Goal: Task Accomplishment & Management: Use online tool/utility

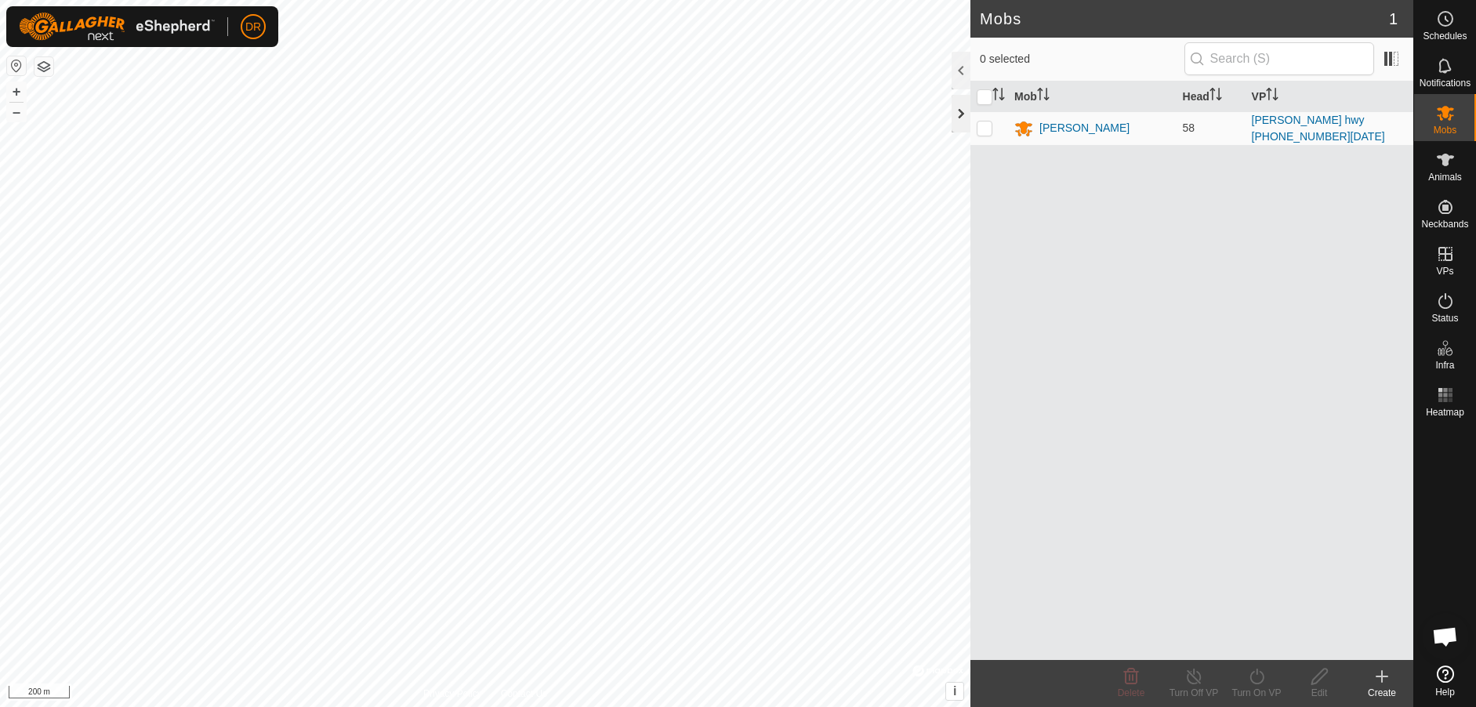
click at [957, 114] on div at bounding box center [961, 114] width 19 height 38
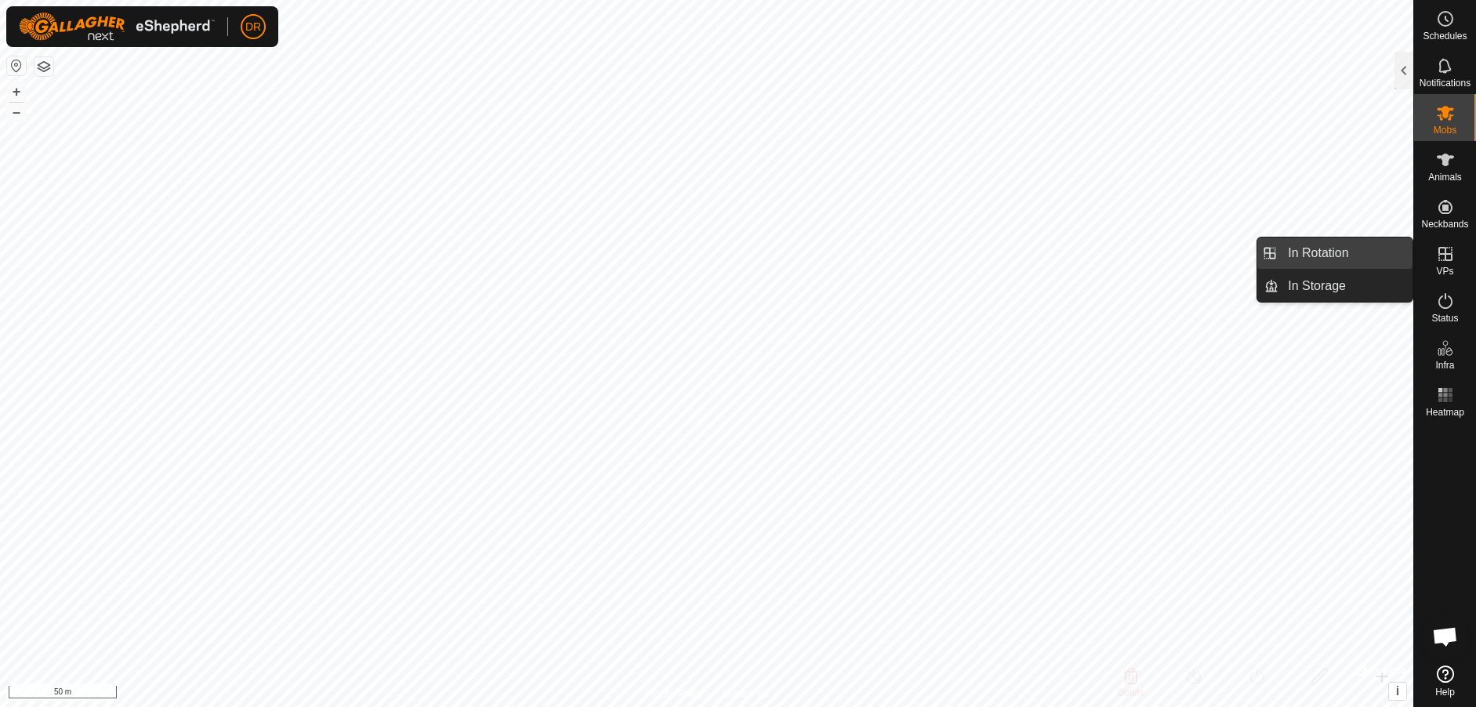
click at [1335, 257] on link "In Rotation" at bounding box center [1346, 253] width 134 height 31
click at [1351, 252] on link "In Rotation" at bounding box center [1346, 253] width 134 height 31
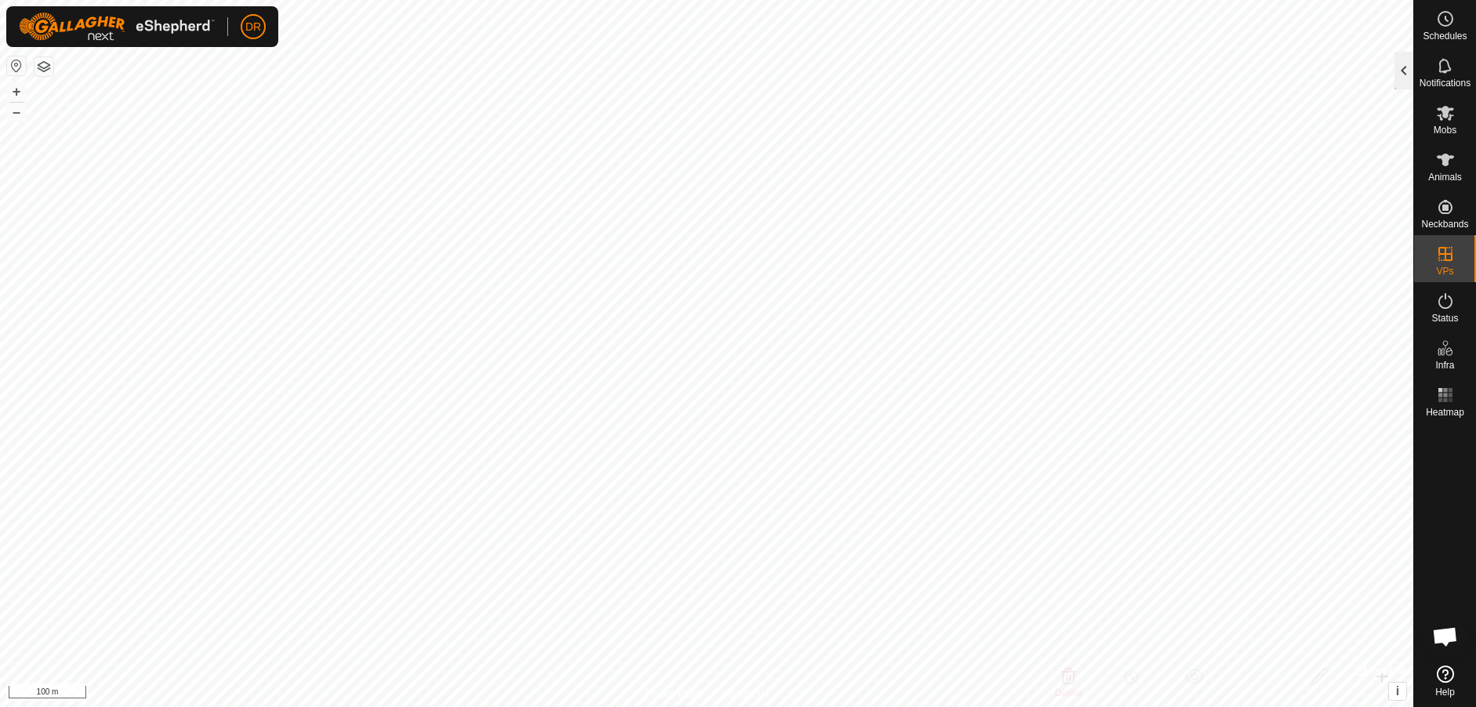
click at [1405, 79] on div at bounding box center [1404, 71] width 19 height 38
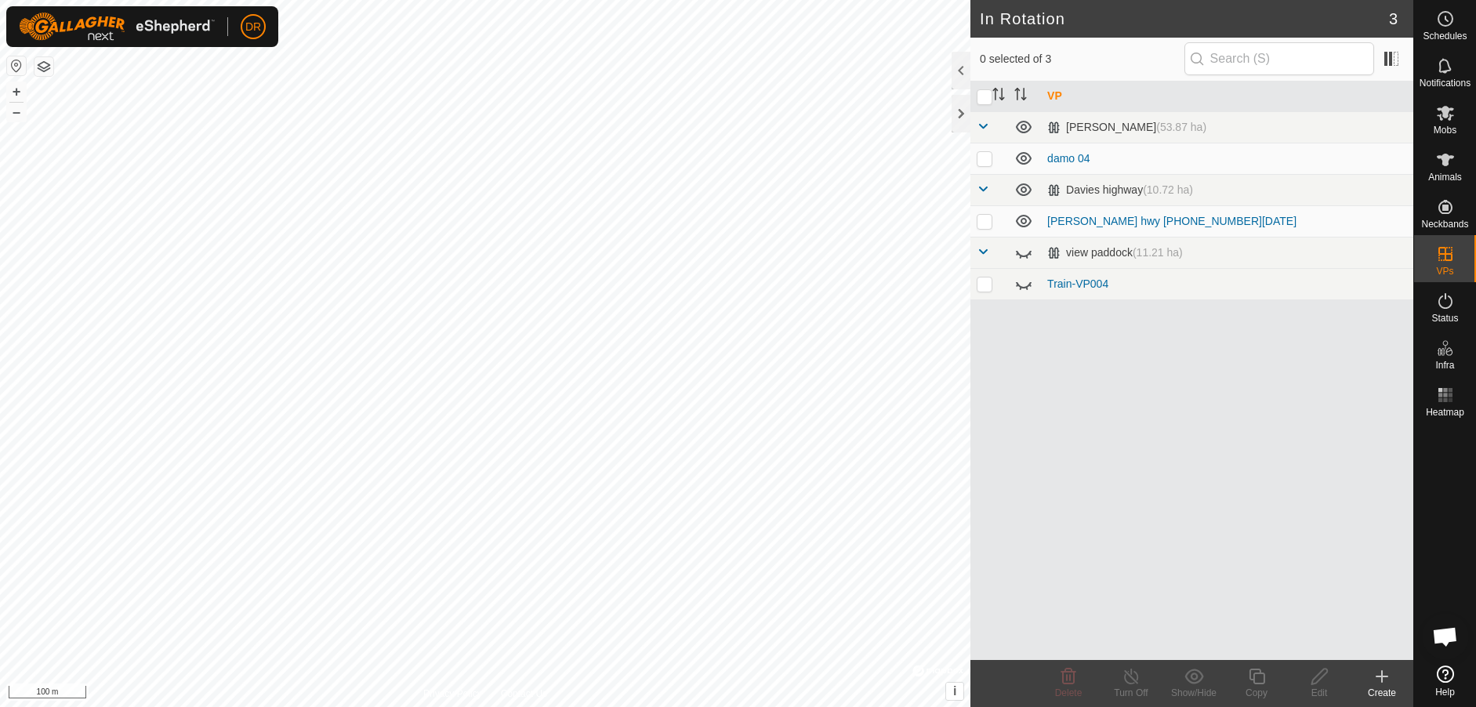
click at [1386, 678] on icon at bounding box center [1382, 676] width 19 height 19
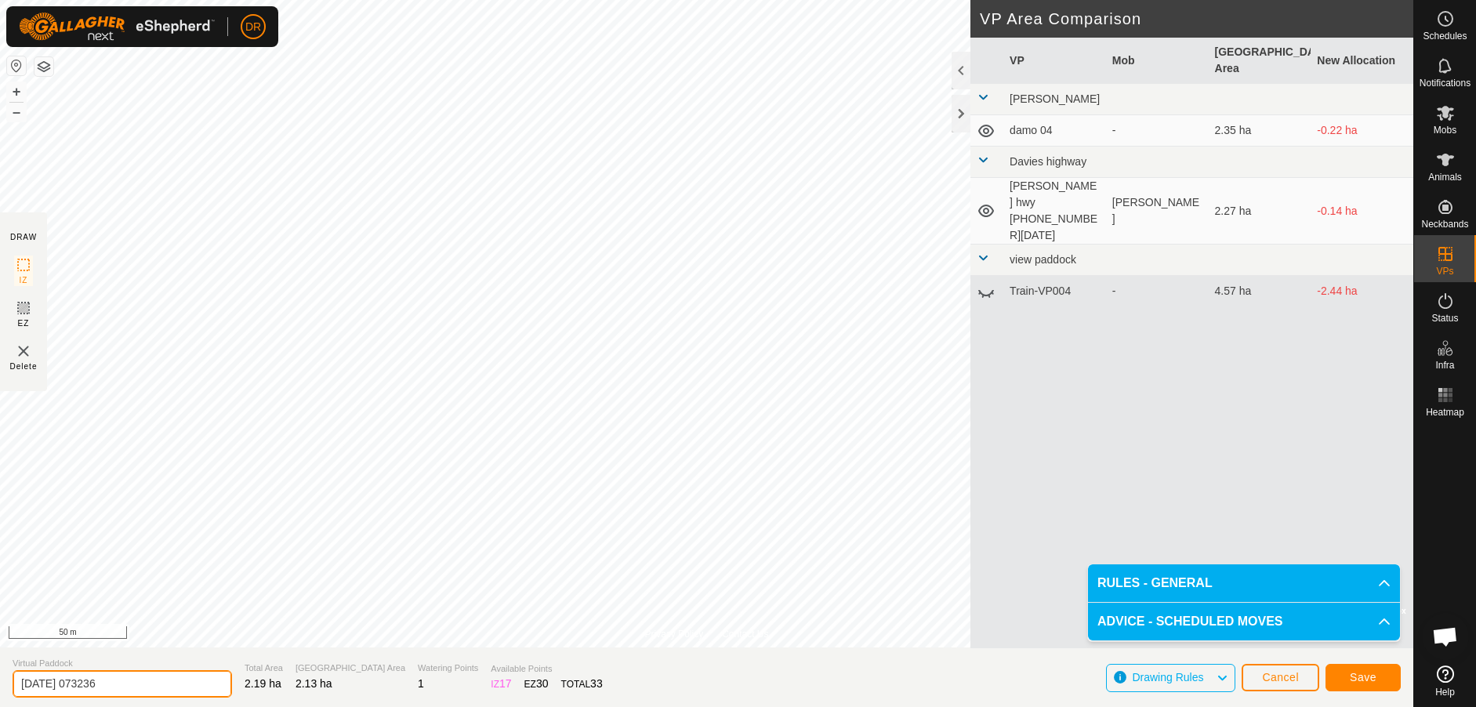
click at [127, 681] on input "[DATE] 073236" at bounding box center [123, 683] width 220 height 27
type input "2"
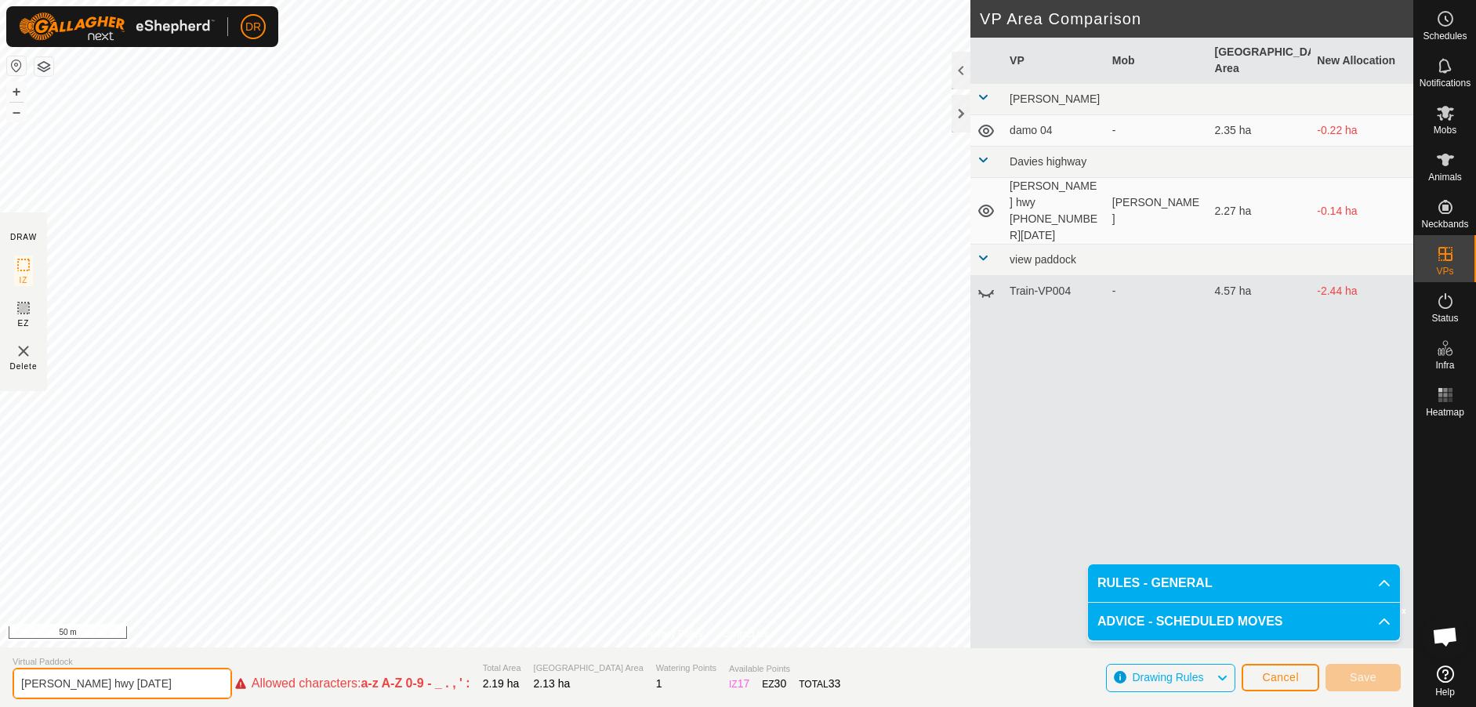
click at [110, 683] on input "[PERSON_NAME] hwy [DATE]" at bounding box center [123, 683] width 220 height 31
drag, startPoint x: 97, startPoint y: 683, endPoint x: 209, endPoint y: 695, distance: 112.8
click at [104, 686] on input "[PERSON_NAME] hwy 13/10-25" at bounding box center [123, 683] width 220 height 31
click at [95, 683] on input "[PERSON_NAME] hwy 13/10-25" at bounding box center [123, 683] width 220 height 31
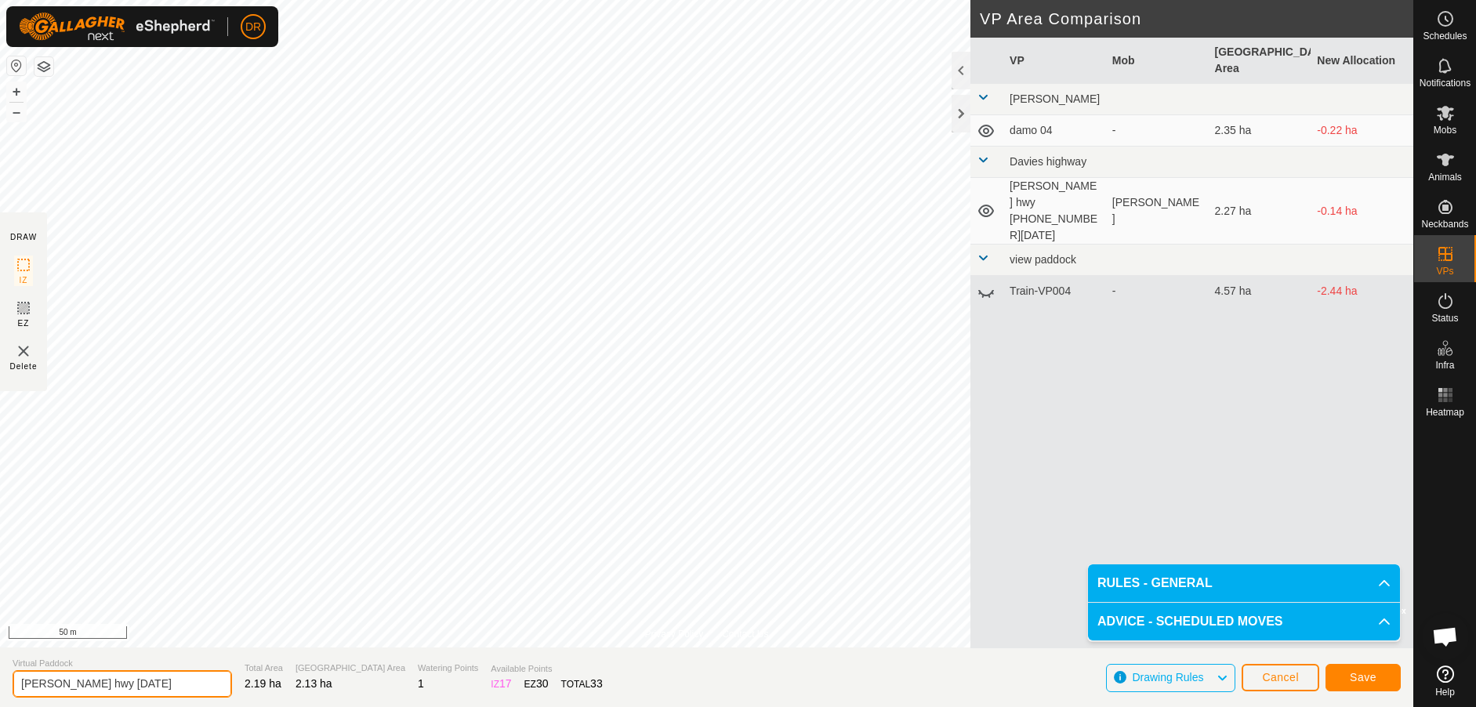
type input "[PERSON_NAME] hwy [DATE]"
click at [1357, 677] on span "Save" at bounding box center [1363, 677] width 27 height 13
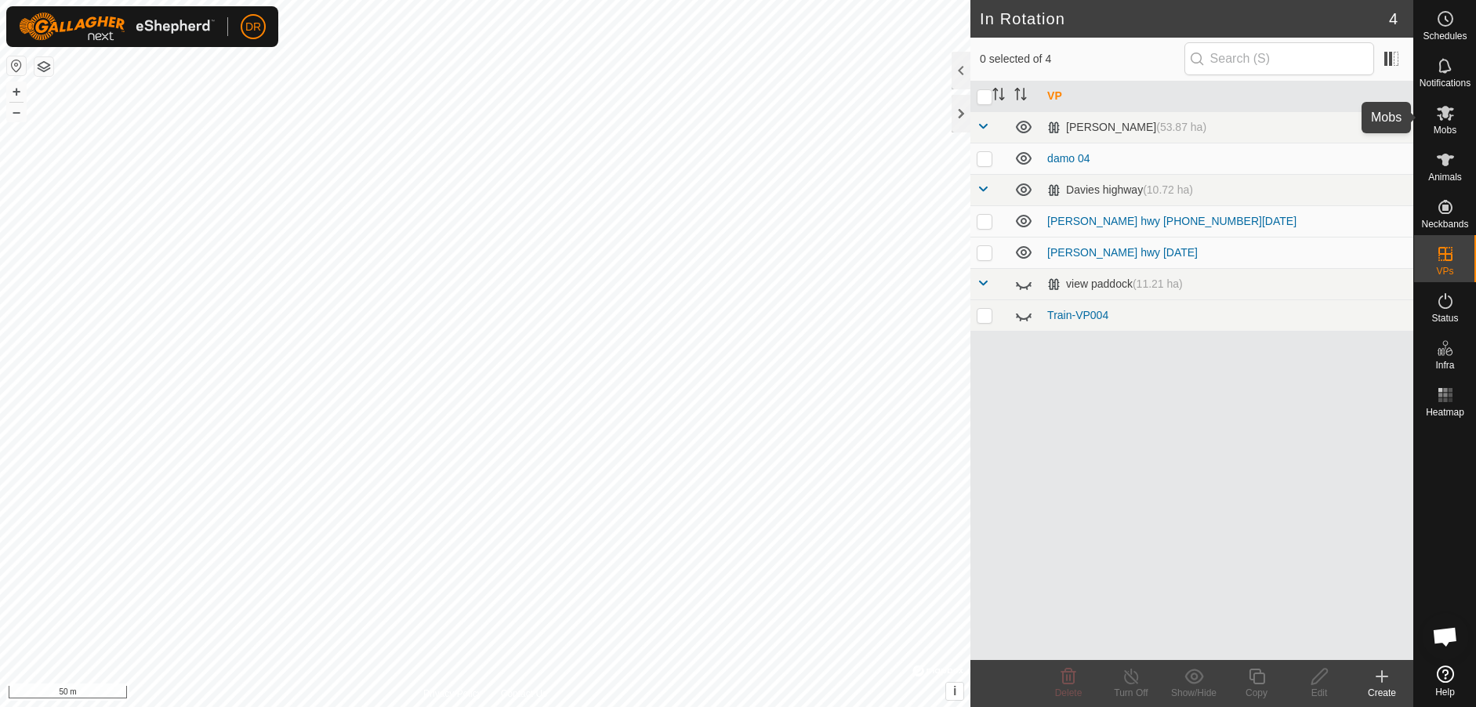
click at [1450, 116] on icon at bounding box center [1445, 113] width 17 height 15
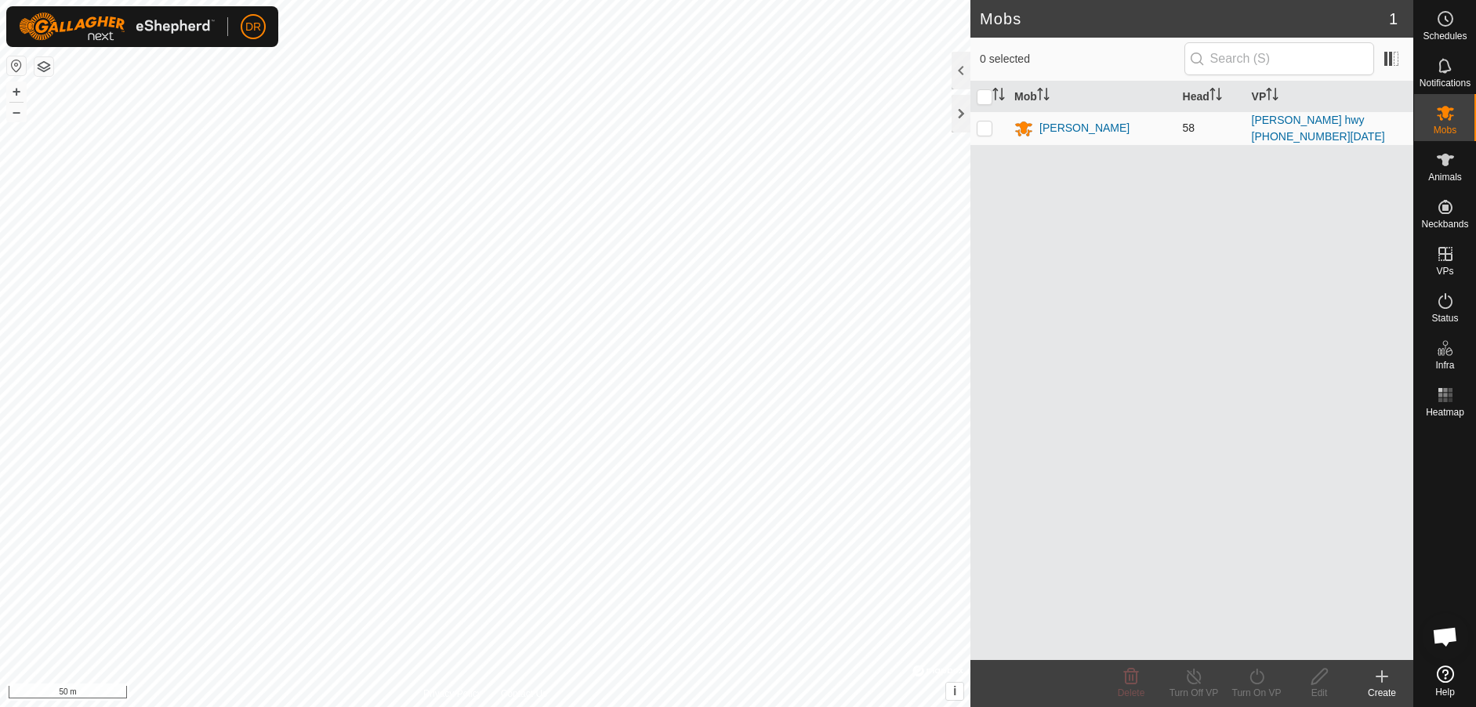
click at [986, 127] on p-checkbox at bounding box center [985, 128] width 16 height 13
checkbox input "true"
click at [1260, 680] on icon at bounding box center [1257, 676] width 20 height 19
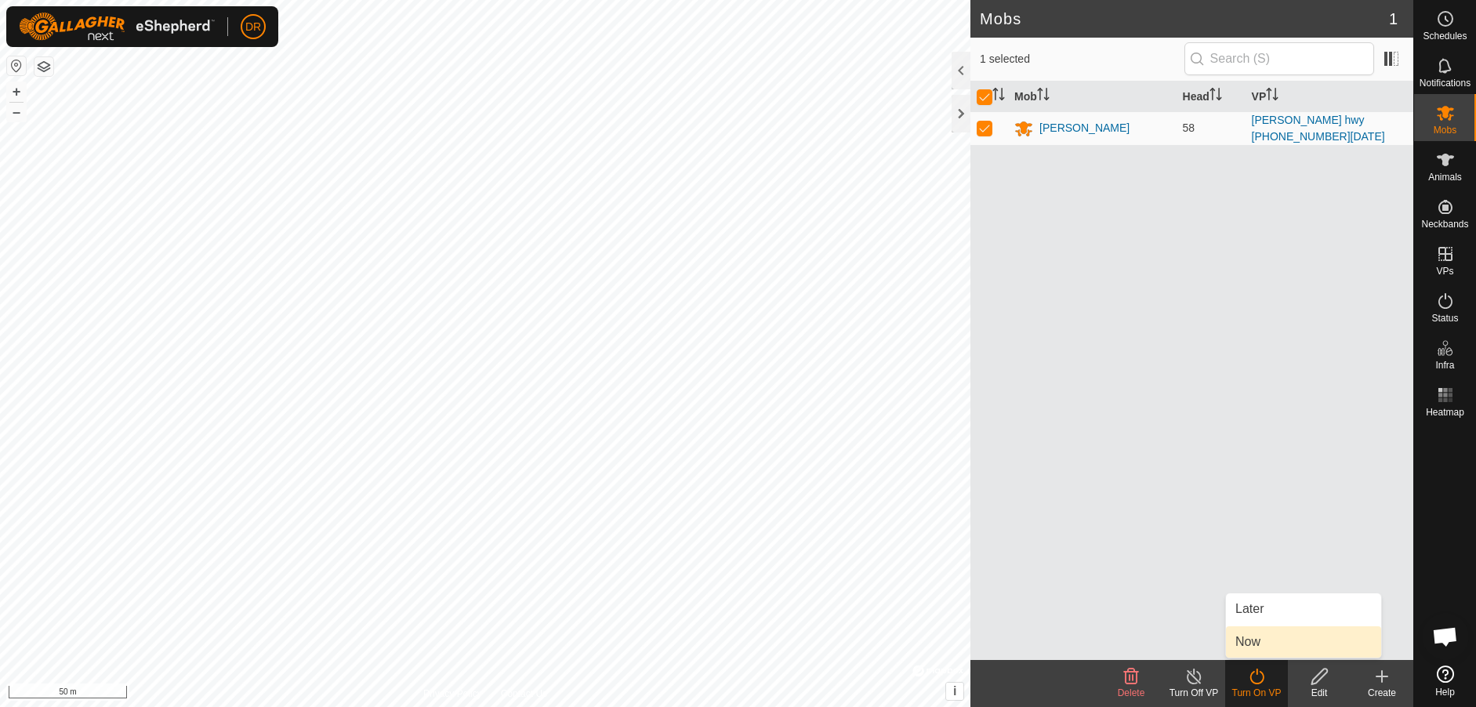
click at [1257, 640] on link "Now" at bounding box center [1303, 641] width 155 height 31
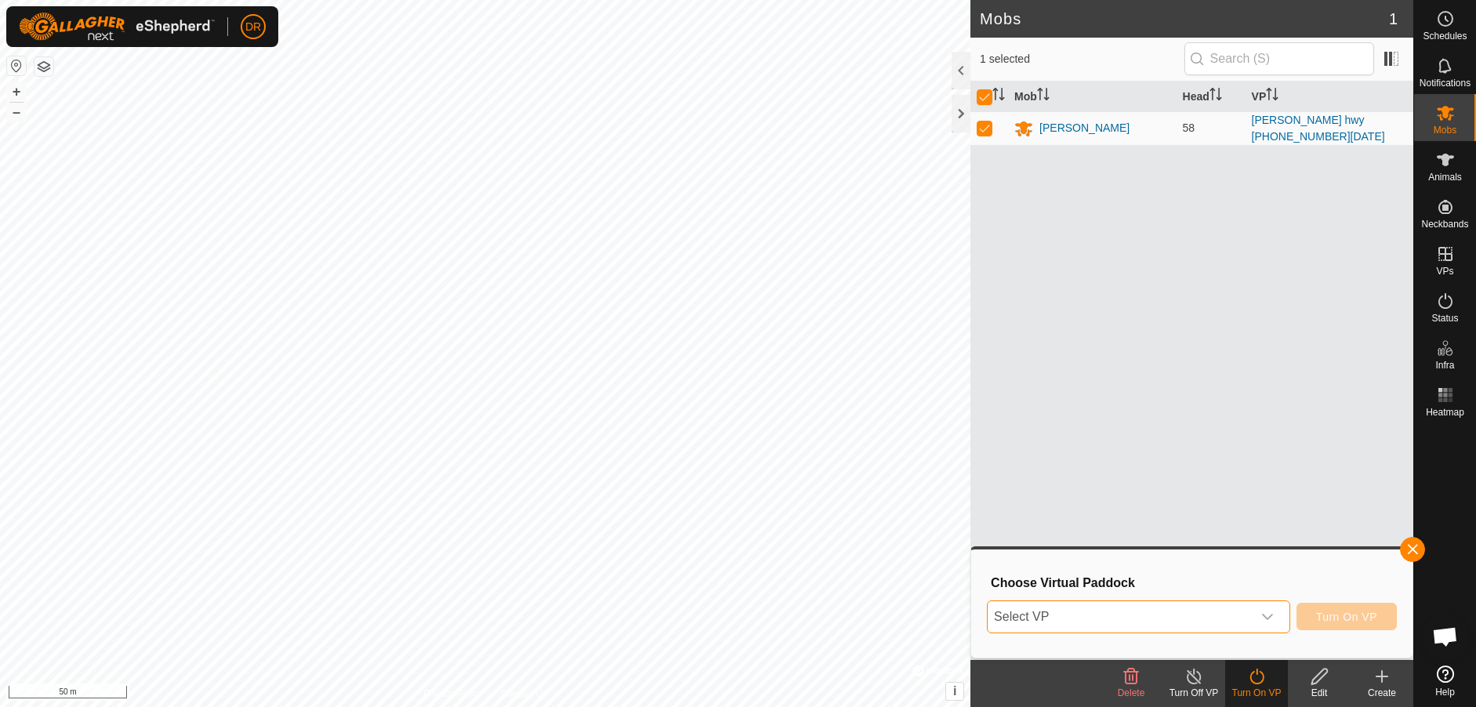
click at [1222, 616] on span "Select VP" at bounding box center [1120, 616] width 264 height 31
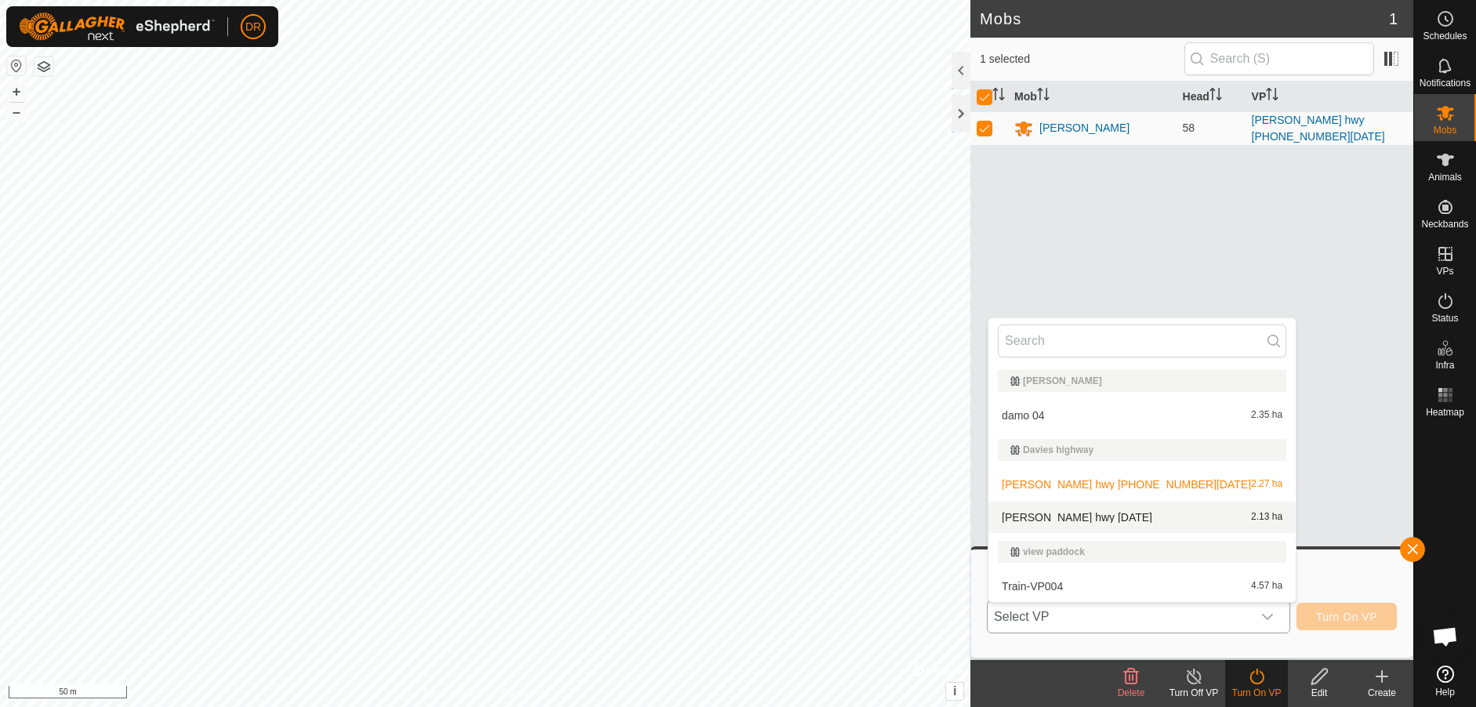
click at [1141, 516] on li "[PERSON_NAME] hwy [DATE] 2.13 ha" at bounding box center [1142, 517] width 307 height 31
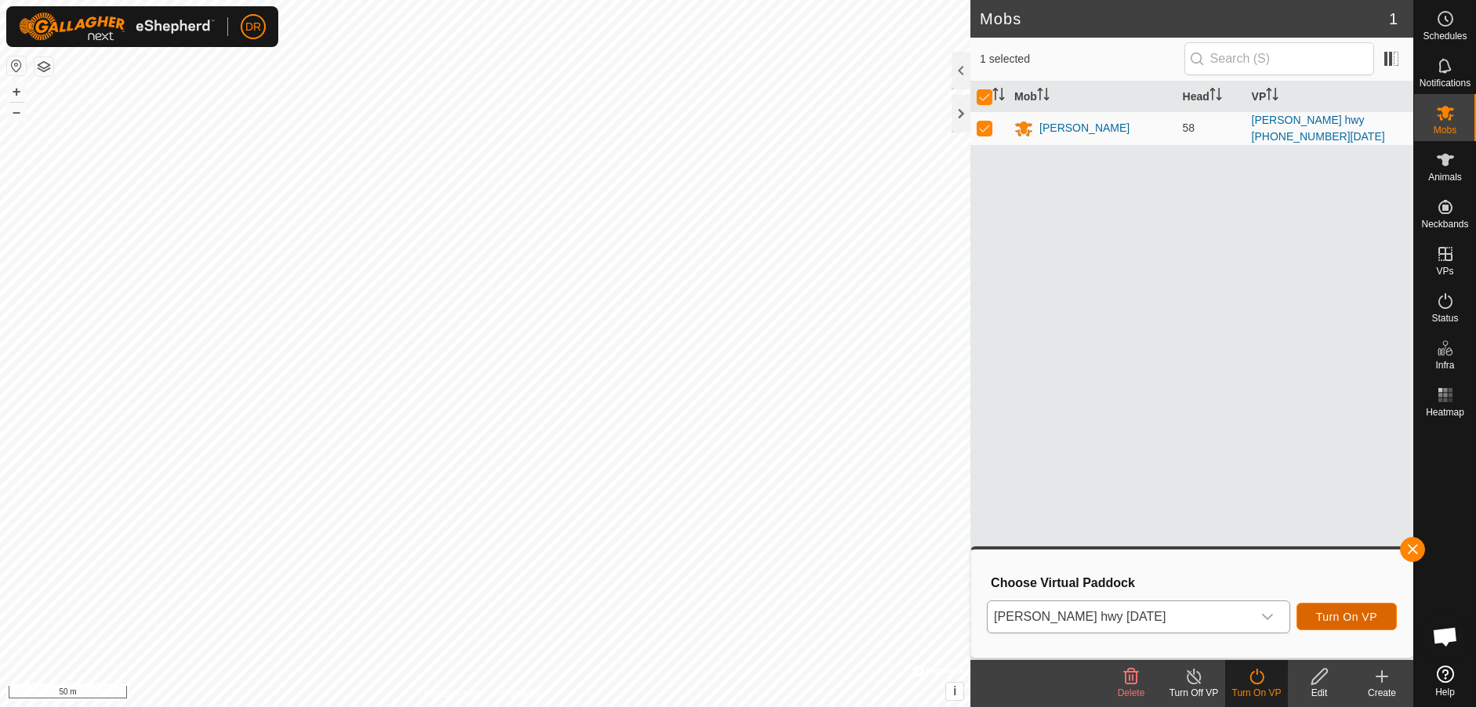
click at [1331, 615] on span "Turn On VP" at bounding box center [1346, 617] width 61 height 13
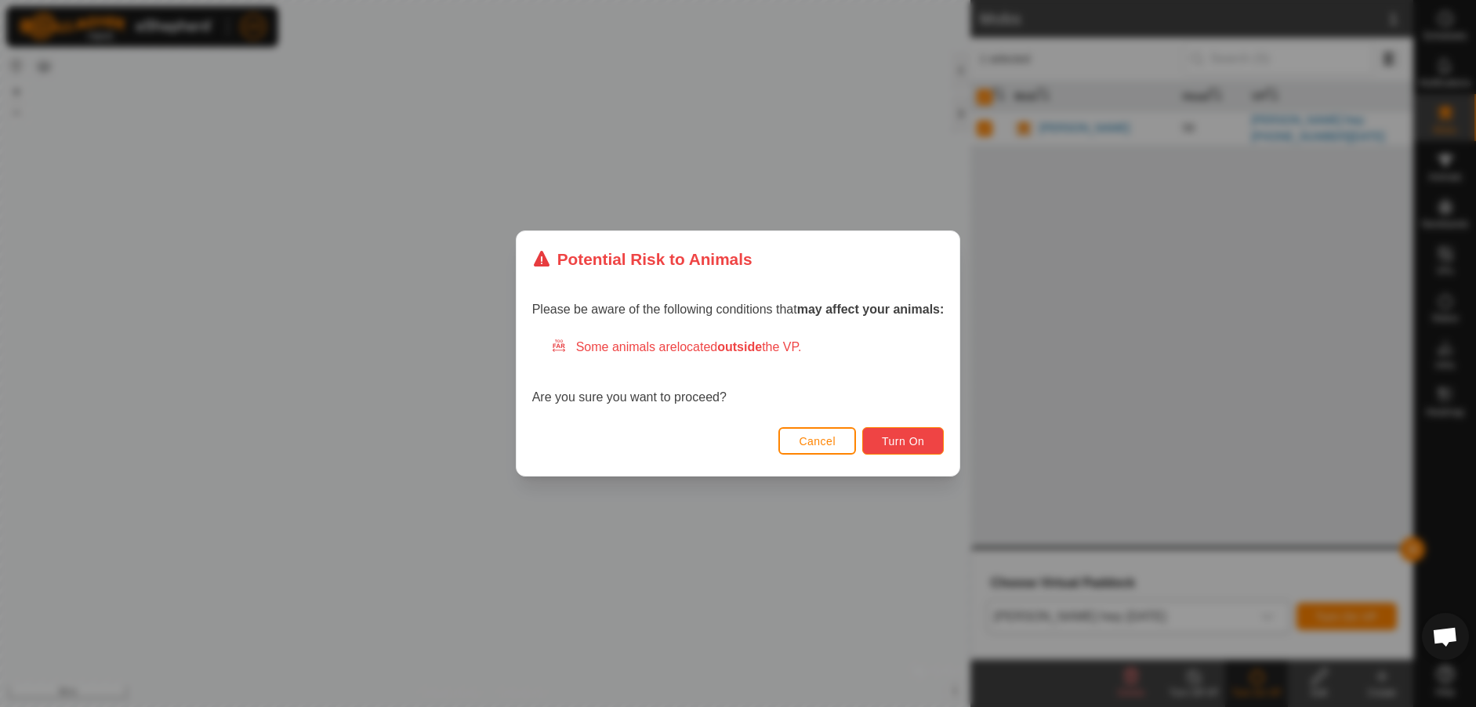
click at [902, 439] on span "Turn On" at bounding box center [903, 441] width 42 height 13
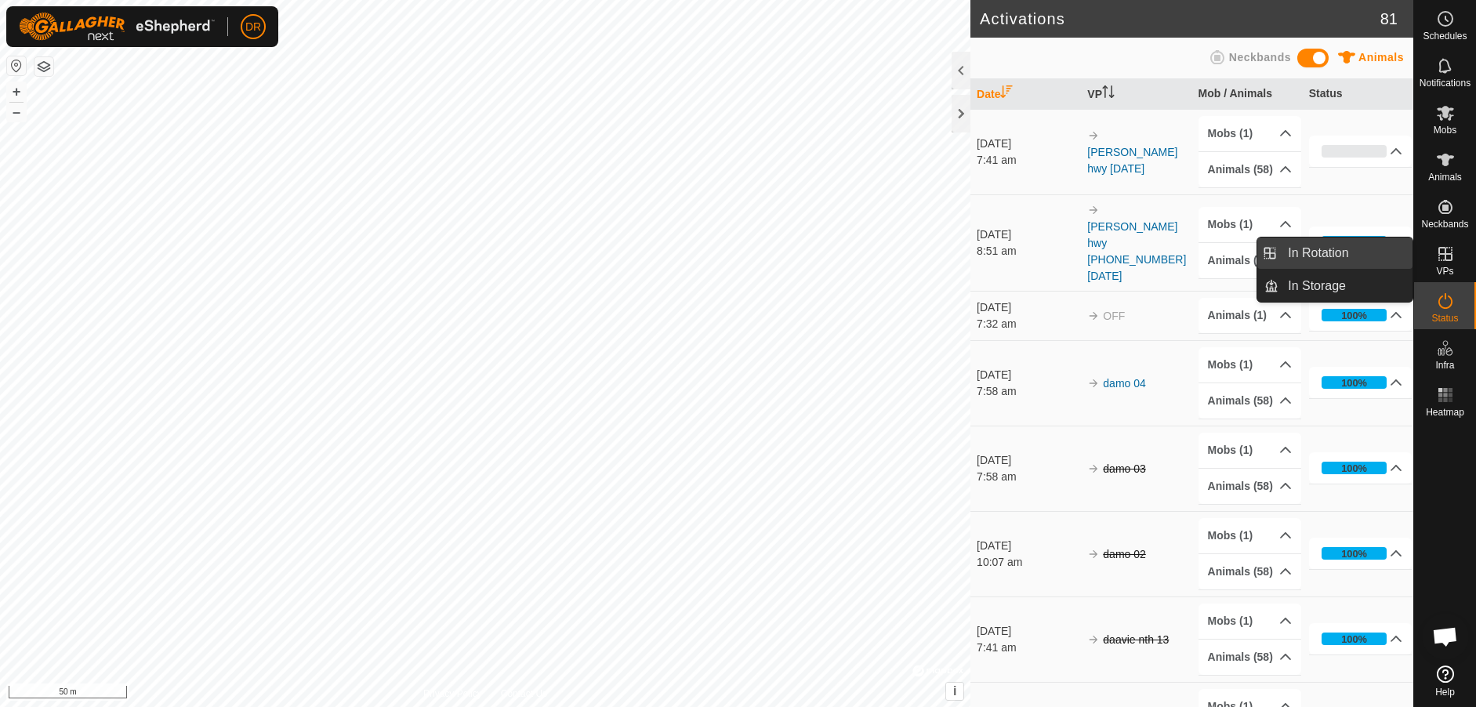
click at [1326, 254] on link "In Rotation" at bounding box center [1346, 253] width 134 height 31
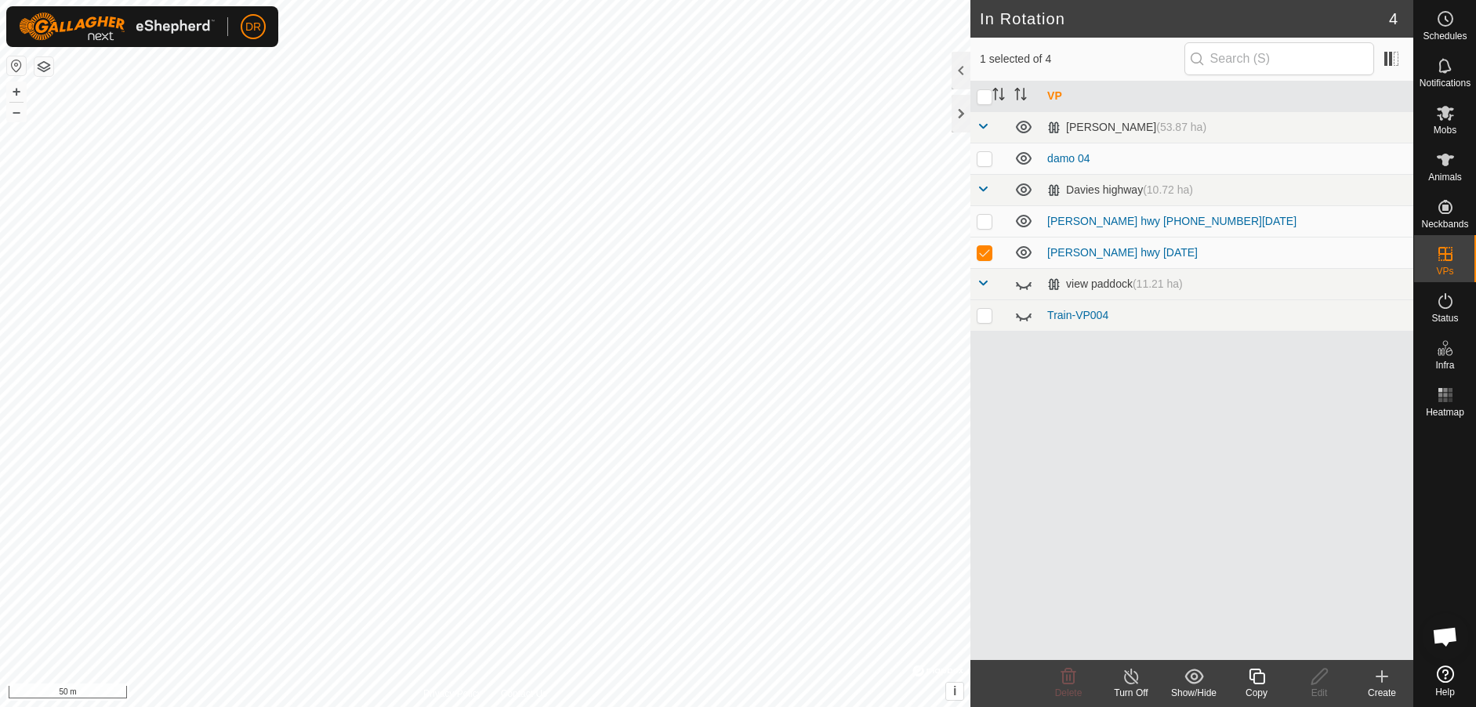
click at [987, 164] on p-checkbox at bounding box center [985, 158] width 16 height 13
checkbox input "true"
click at [987, 258] on p-checkbox at bounding box center [985, 252] width 16 height 13
checkbox input "false"
click at [1071, 681] on icon at bounding box center [1068, 676] width 19 height 19
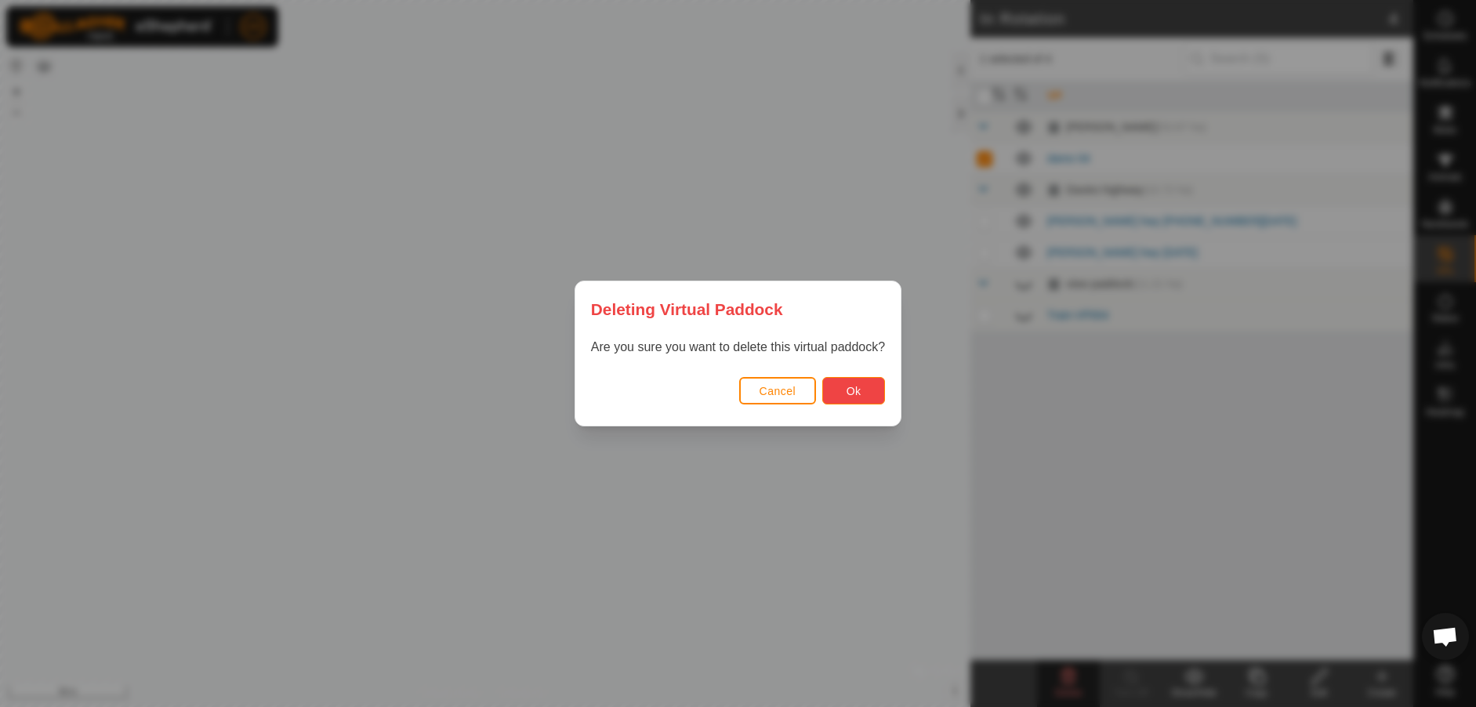
click at [855, 391] on span "Ok" at bounding box center [854, 391] width 15 height 13
checkbox input "false"
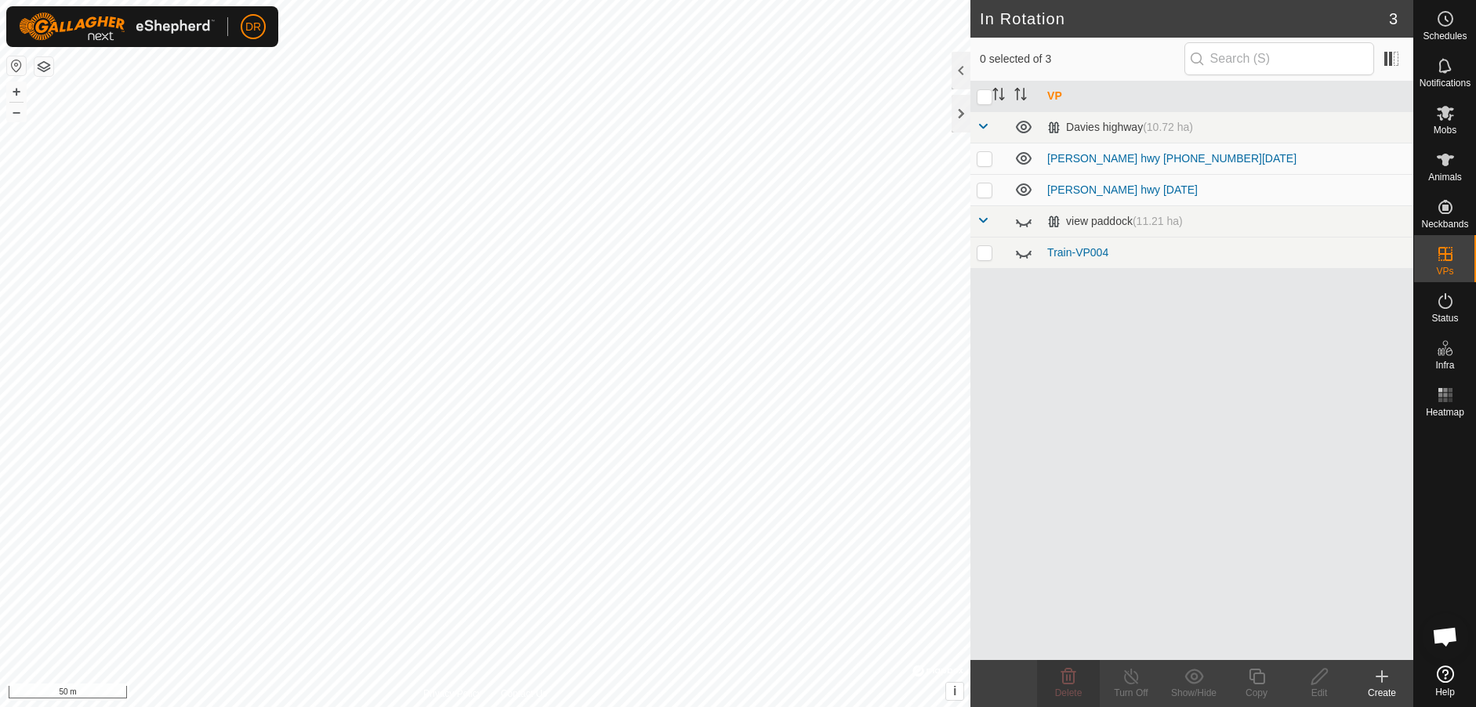
click at [986, 256] on p-checkbox at bounding box center [985, 252] width 16 height 13
click at [1024, 256] on icon at bounding box center [1024, 254] width 16 height 6
click at [987, 258] on p-checkbox at bounding box center [985, 252] width 16 height 13
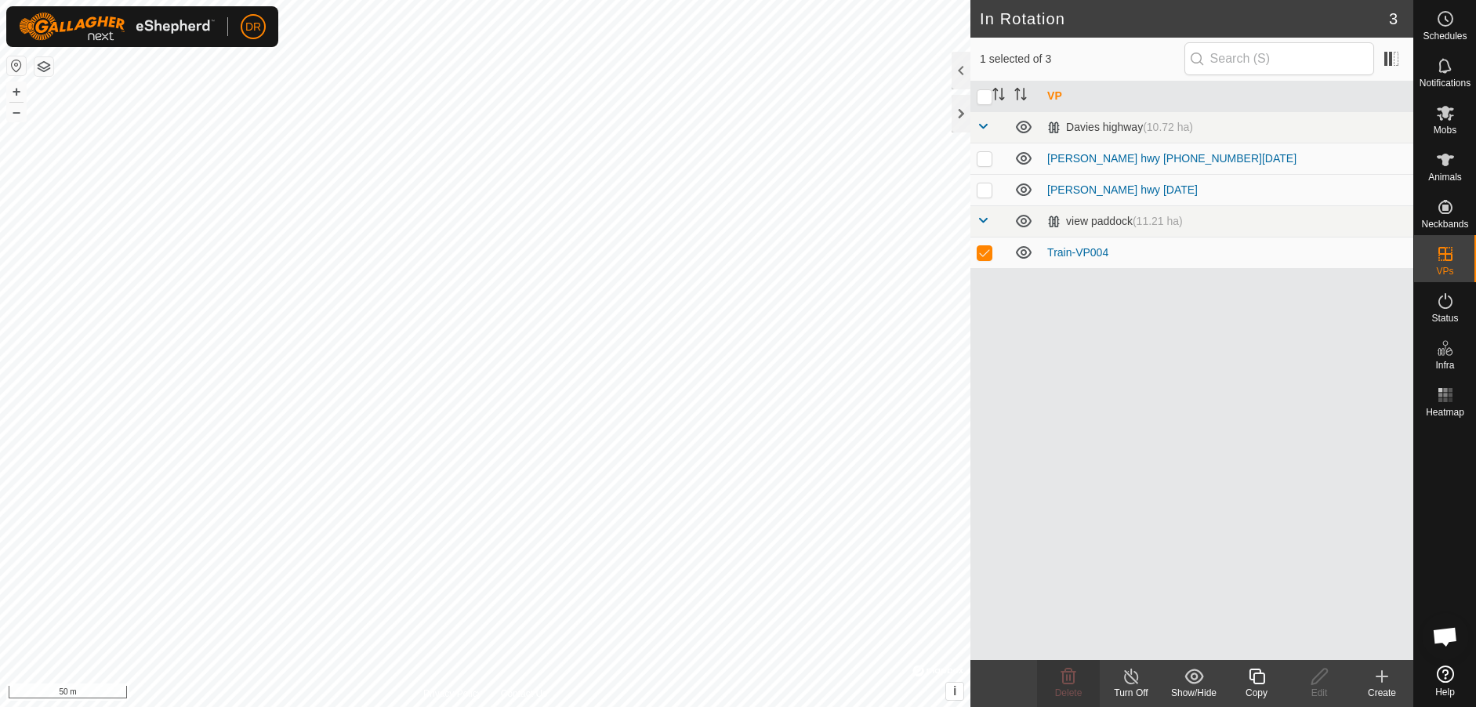
checkbox input "false"
